Goal: Connect with others: Connect with others

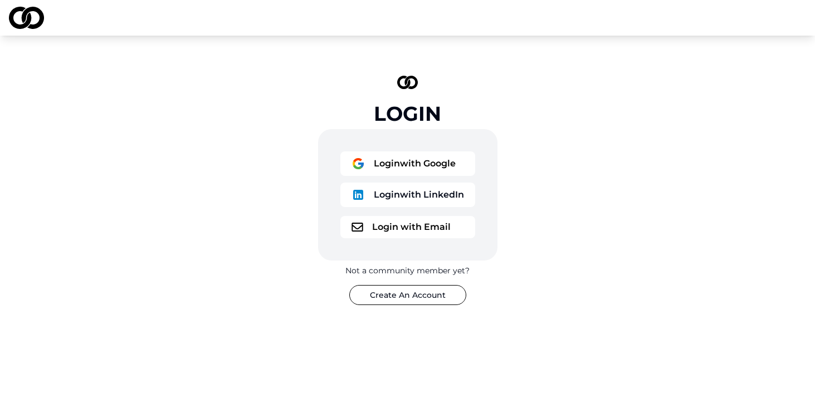
click at [394, 173] on button "Login with Google" at bounding box center [407, 163] width 135 height 24
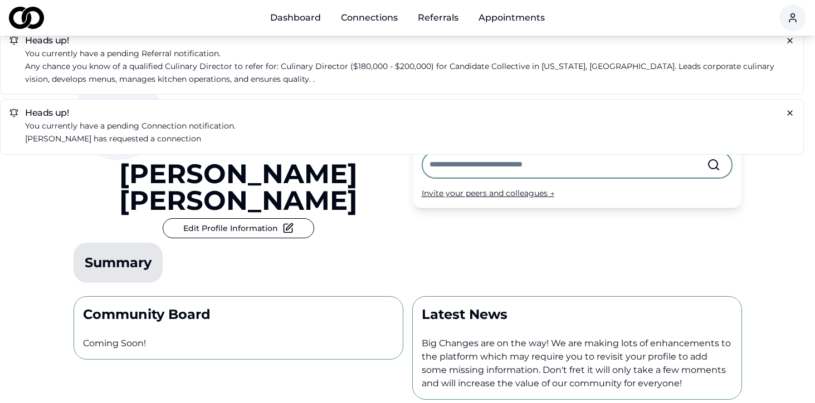
click at [53, 117] on h5 "Heads up!" at bounding box center [401, 113] width 784 height 9
click at [55, 136] on p "Michael Sherman has requested a connection" at bounding box center [409, 139] width 769 height 13
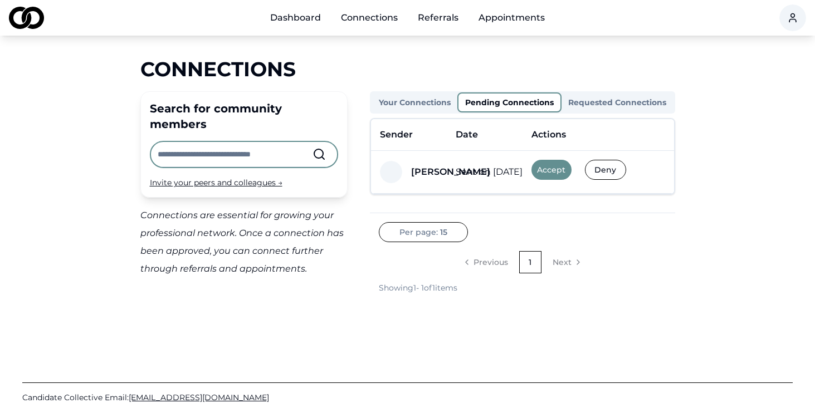
click at [556, 174] on button "Accept" at bounding box center [551, 170] width 40 height 20
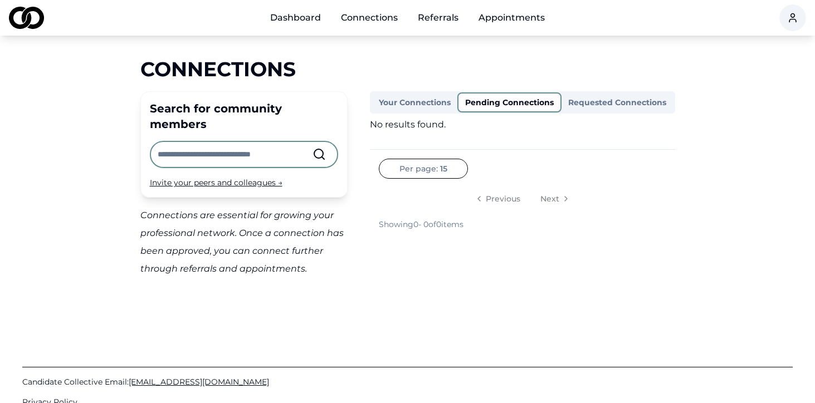
click at [295, 300] on div "Candidate Collective Email: Info@CandidateCollective.com Privacy Policy" at bounding box center [407, 391] width 770 height 183
click at [301, 23] on link "Dashboard" at bounding box center [295, 18] width 68 height 22
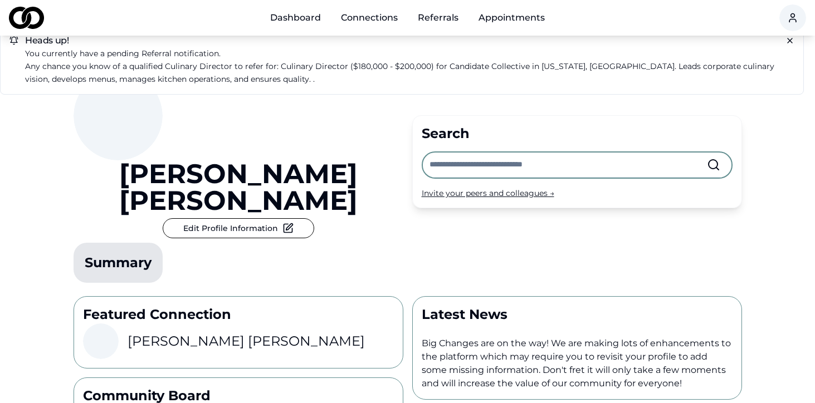
click at [270, 75] on p "Any chance you know of a qualified Culinary Director to refer for: Culinary Dir…" at bounding box center [409, 73] width 769 height 26
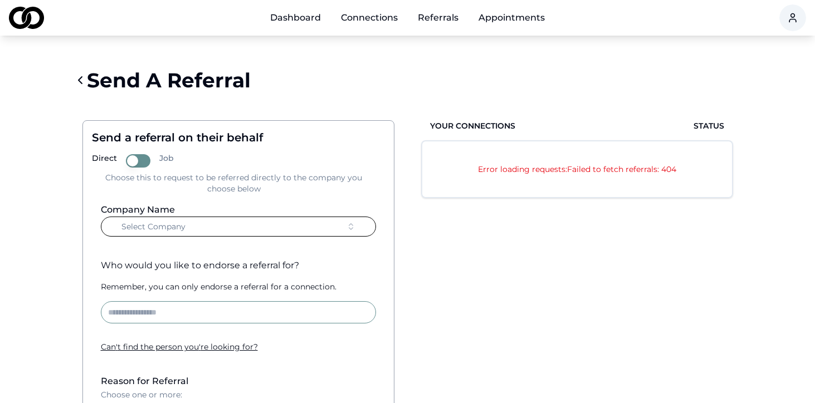
click at [312, 20] on link "Dashboard" at bounding box center [295, 18] width 68 height 22
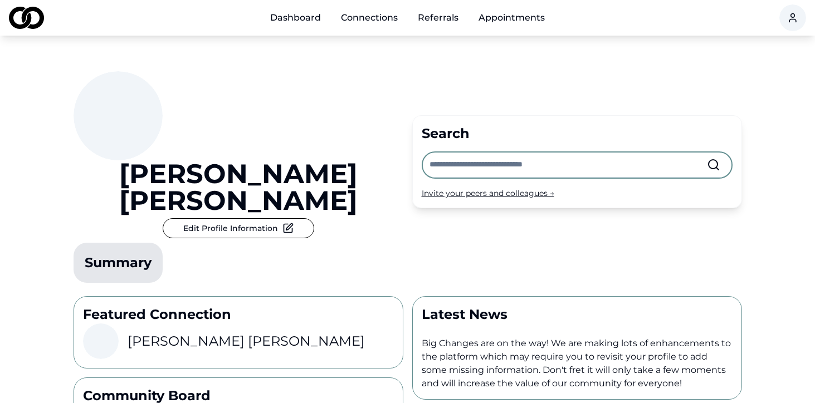
click at [73, 307] on div "Featured Connection Michael Sherman Community Board Coming Soon!" at bounding box center [238, 368] width 330 height 145
click at [302, 22] on link "Dashboard" at bounding box center [295, 18] width 68 height 22
click at [352, 19] on link "Connections" at bounding box center [369, 18] width 75 height 22
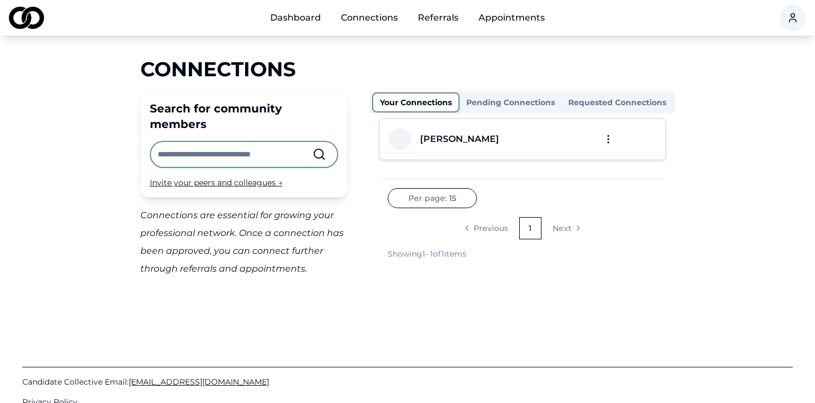
click at [444, 20] on link "Referrals" at bounding box center [438, 18] width 58 height 22
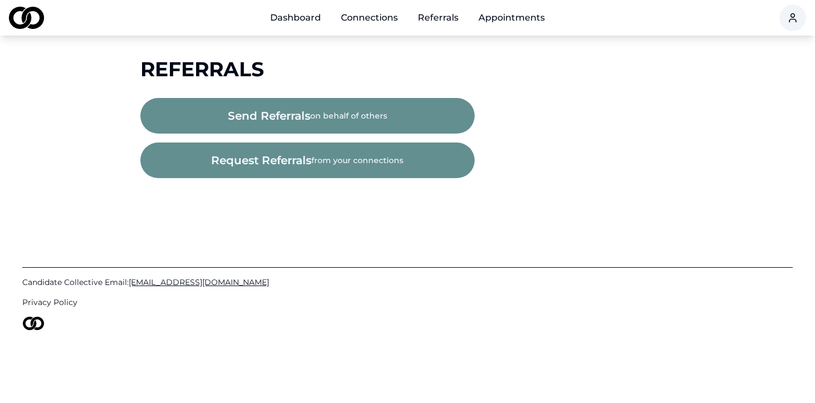
click at [331, 53] on div "Dashboard Connections Referrals Appointments Referrals send referrals on behalf…" at bounding box center [407, 201] width 815 height 403
click at [288, 20] on link "Dashboard" at bounding box center [295, 18] width 68 height 22
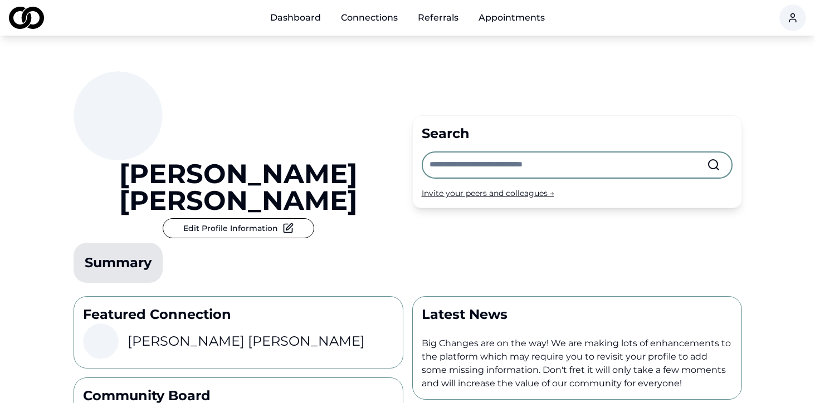
click at [41, 361] on div "Danielle Tietjen Edit Profile Information Summary Search Invite your peers and …" at bounding box center [407, 310] width 815 height 549
click at [791, 19] on html "Dashboard Connections Referrals Appointments Danielle Tietjen Edit Profile Info…" at bounding box center [407, 201] width 815 height 403
click at [648, 52] on html "Dashboard Connections Referrals Appointments Danielle Tietjen Edit Profile Info…" at bounding box center [407, 201] width 815 height 403
click at [791, 20] on html "Dashboard Connections Referrals Appointments Danielle Tietjen Edit Profile Info…" at bounding box center [407, 201] width 815 height 403
click at [727, 79] on div "Edit Profile" at bounding box center [799, 77] width 213 height 18
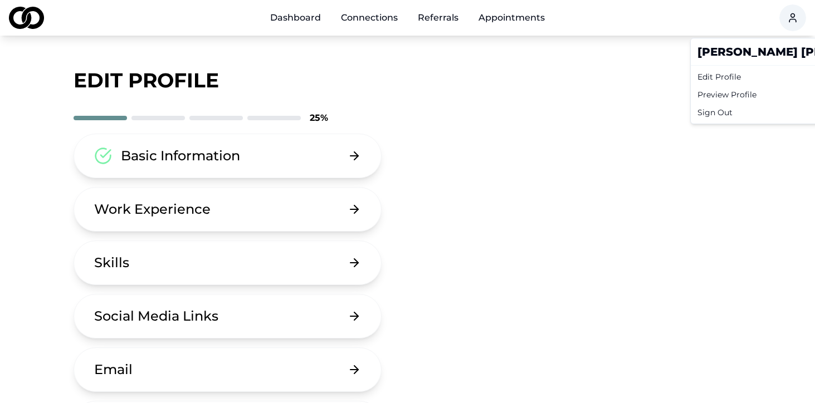
click at [94, 379] on html "Dashboard Connections Referrals Appointments edit profile 25 % Basic Informatio…" at bounding box center [407, 201] width 815 height 403
click at [162, 392] on html "Dashboard Connections Referrals Appointments edit profile 25 % Basic Informatio…" at bounding box center [407, 201] width 815 height 403
click at [358, 366] on icon at bounding box center [356, 370] width 4 height 8
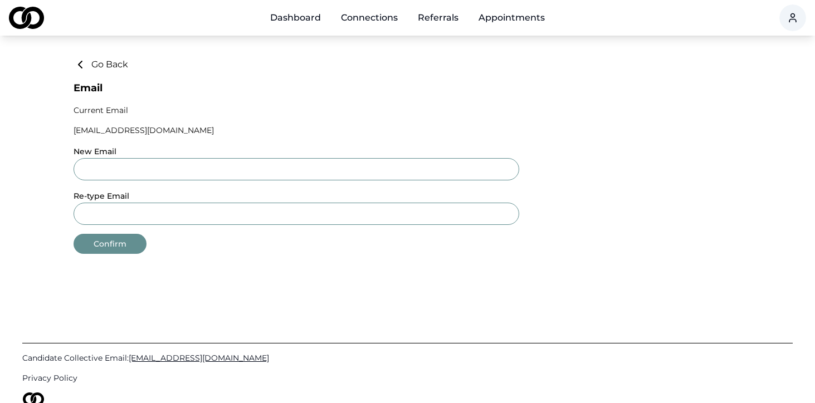
click at [234, 254] on div "Dashboard Connections Referrals Appointments Go Back Email Current Email dtietj…" at bounding box center [407, 201] width 815 height 403
click at [81, 63] on icon at bounding box center [79, 64] width 13 height 13
